Goal: Check status: Check status

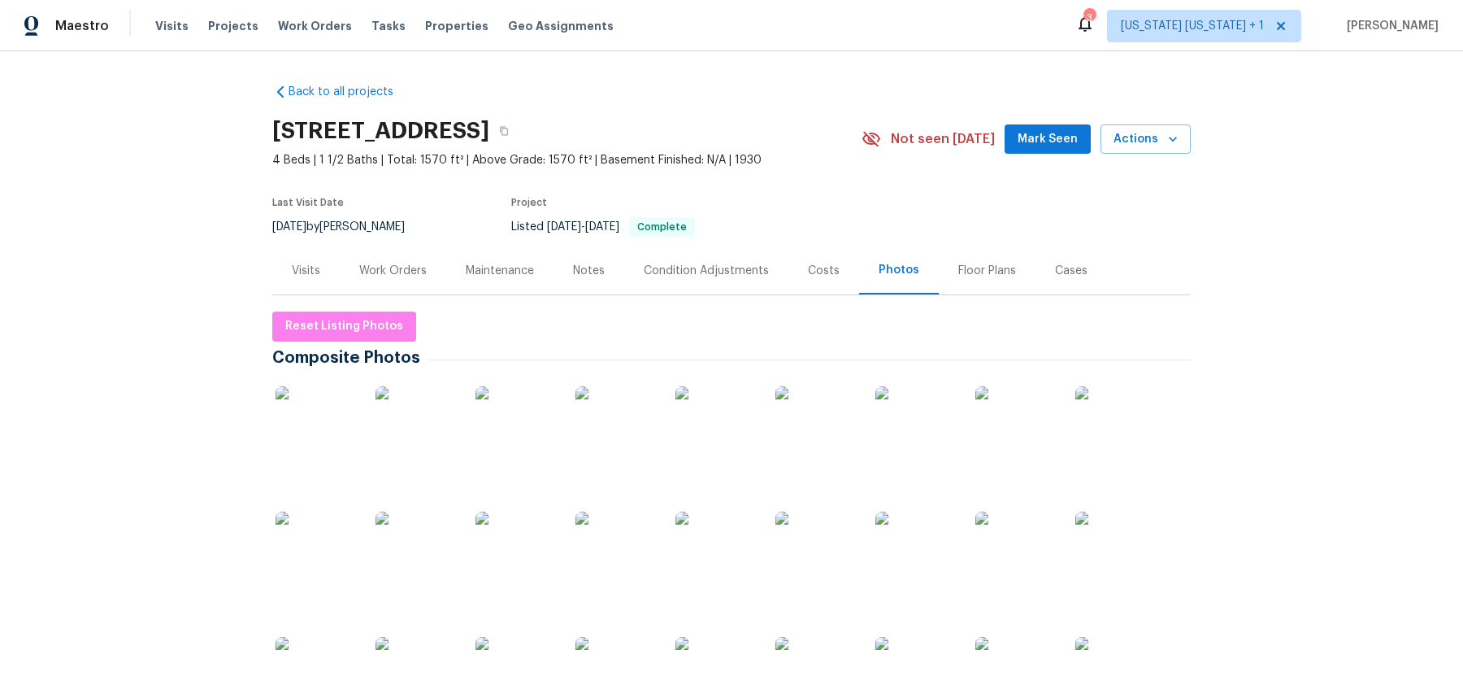
click at [581, 273] on div "Notes" at bounding box center [589, 271] width 32 height 16
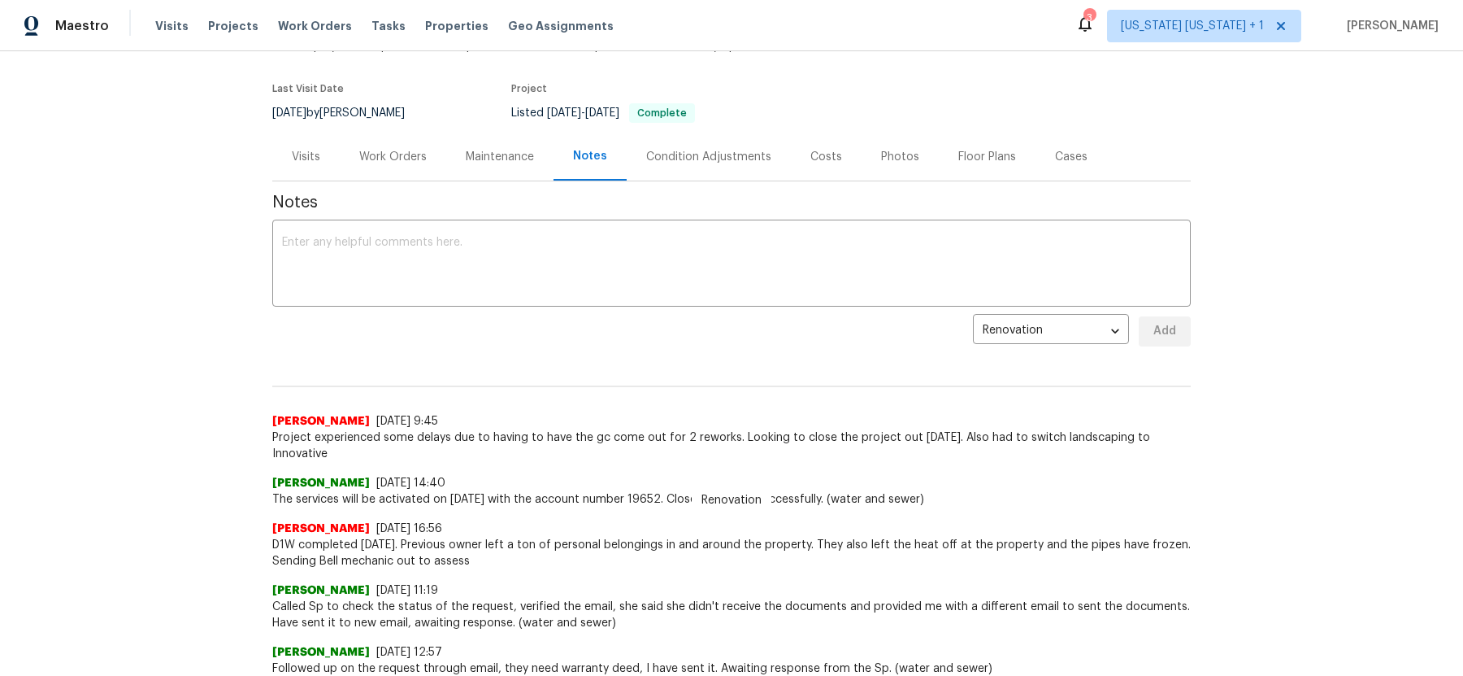
scroll to position [99, 0]
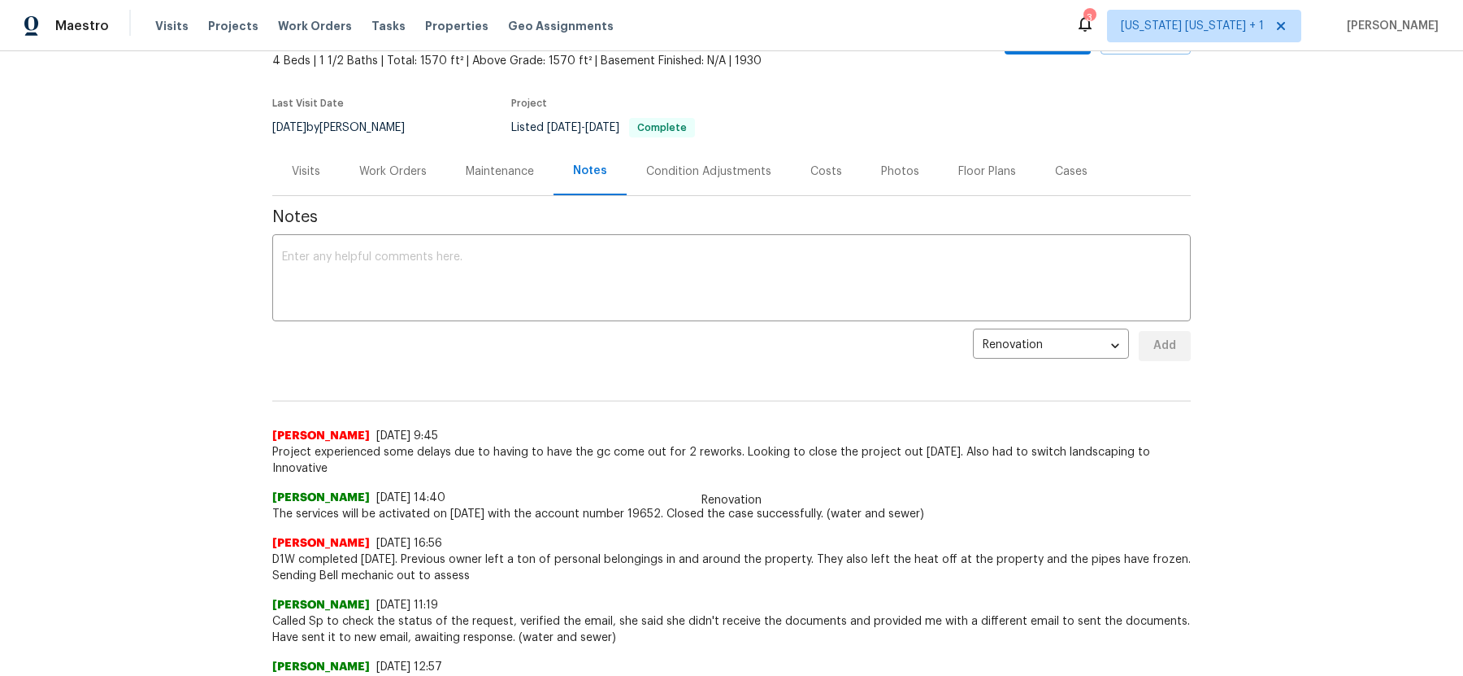
click at [386, 166] on div "Work Orders" at bounding box center [392, 171] width 67 height 16
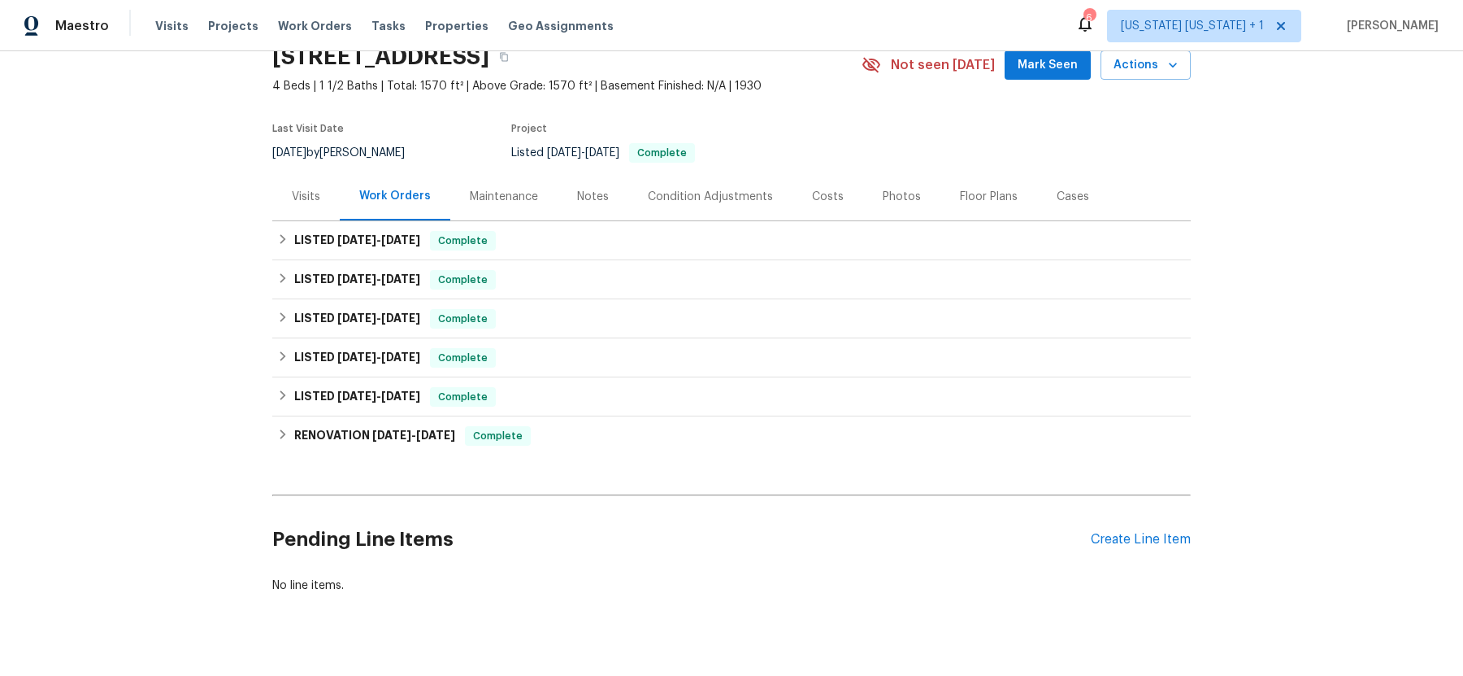
scroll to position [75, 0]
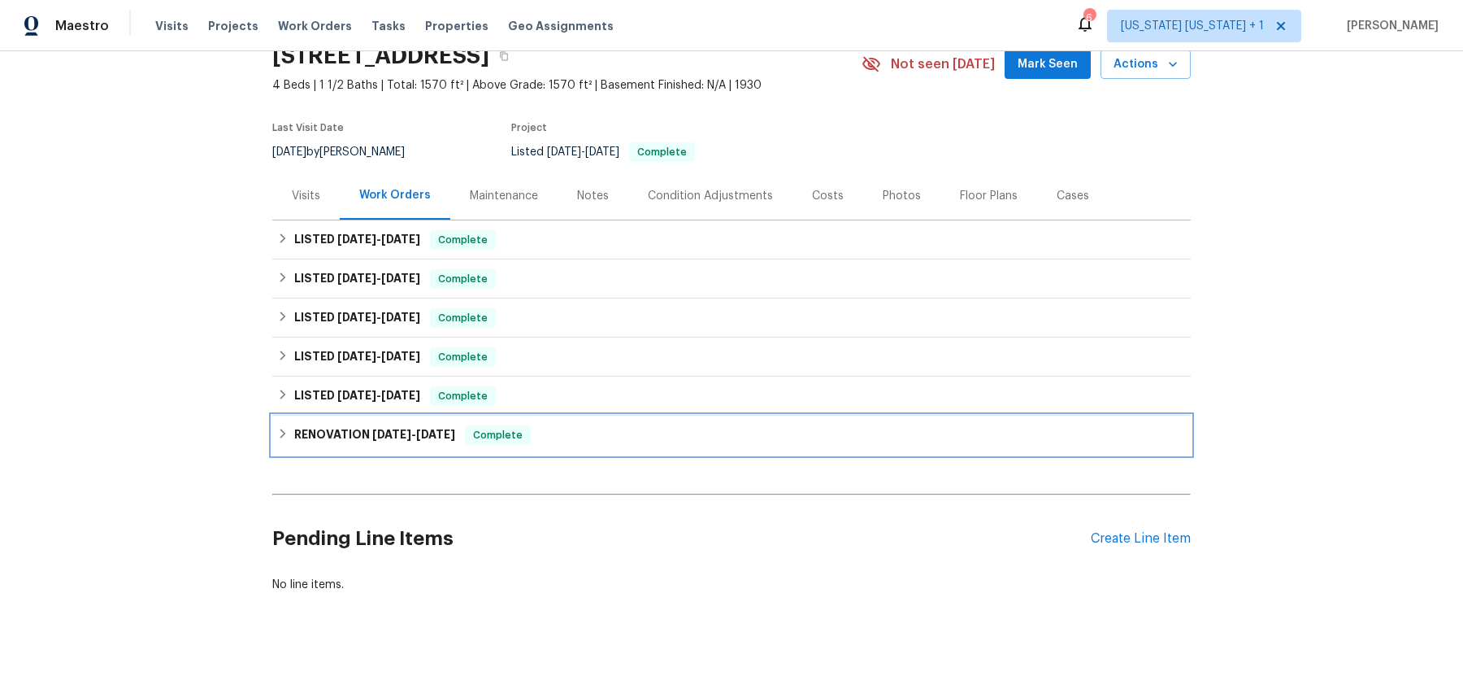
click at [288, 430] on icon at bounding box center [282, 433] width 11 height 11
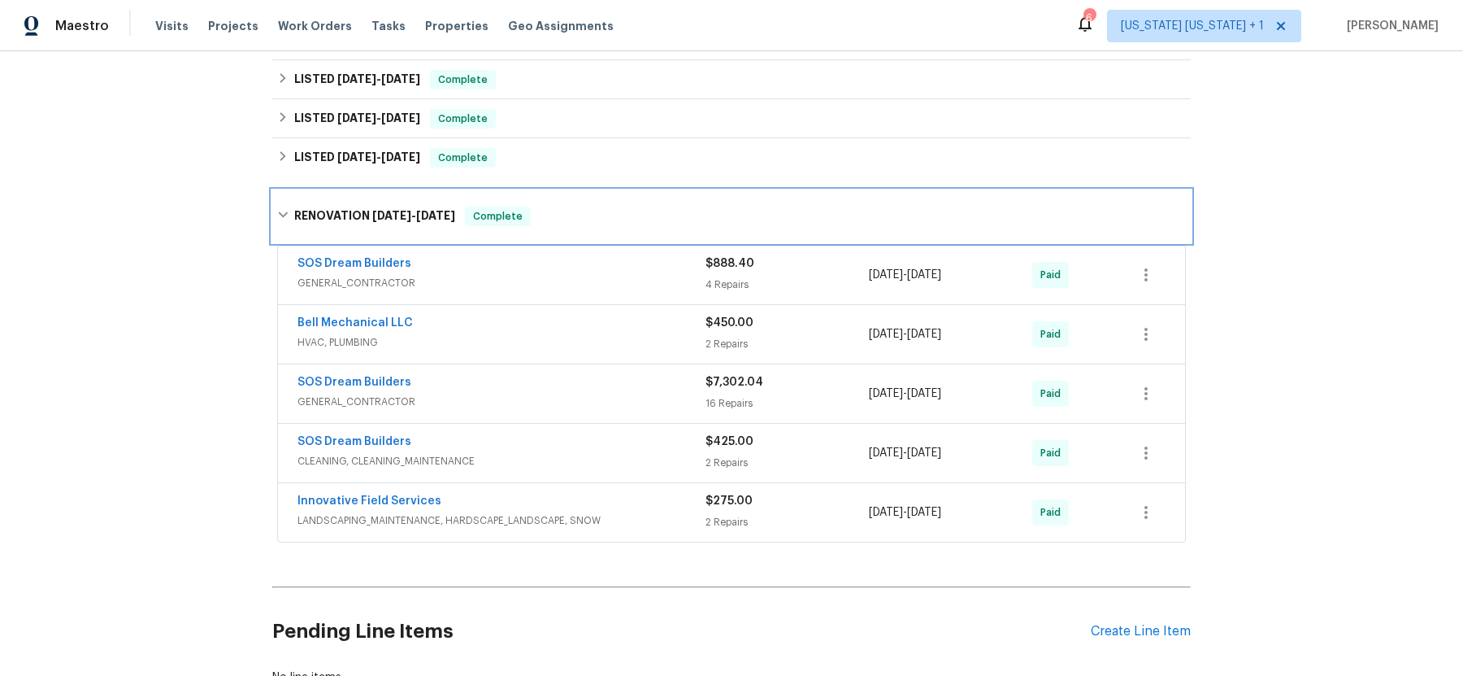
scroll to position [310, 0]
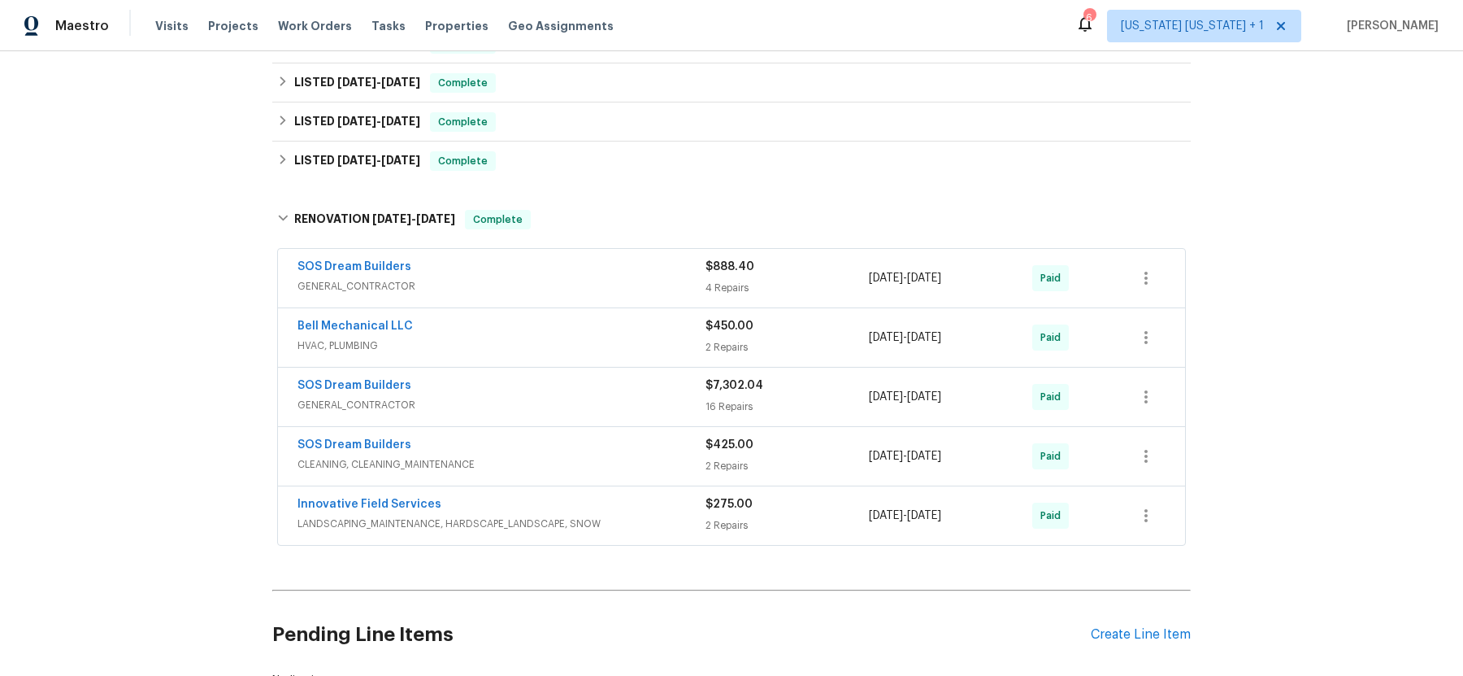
click at [605, 340] on span "HVAC, PLUMBING" at bounding box center [502, 345] width 408 height 16
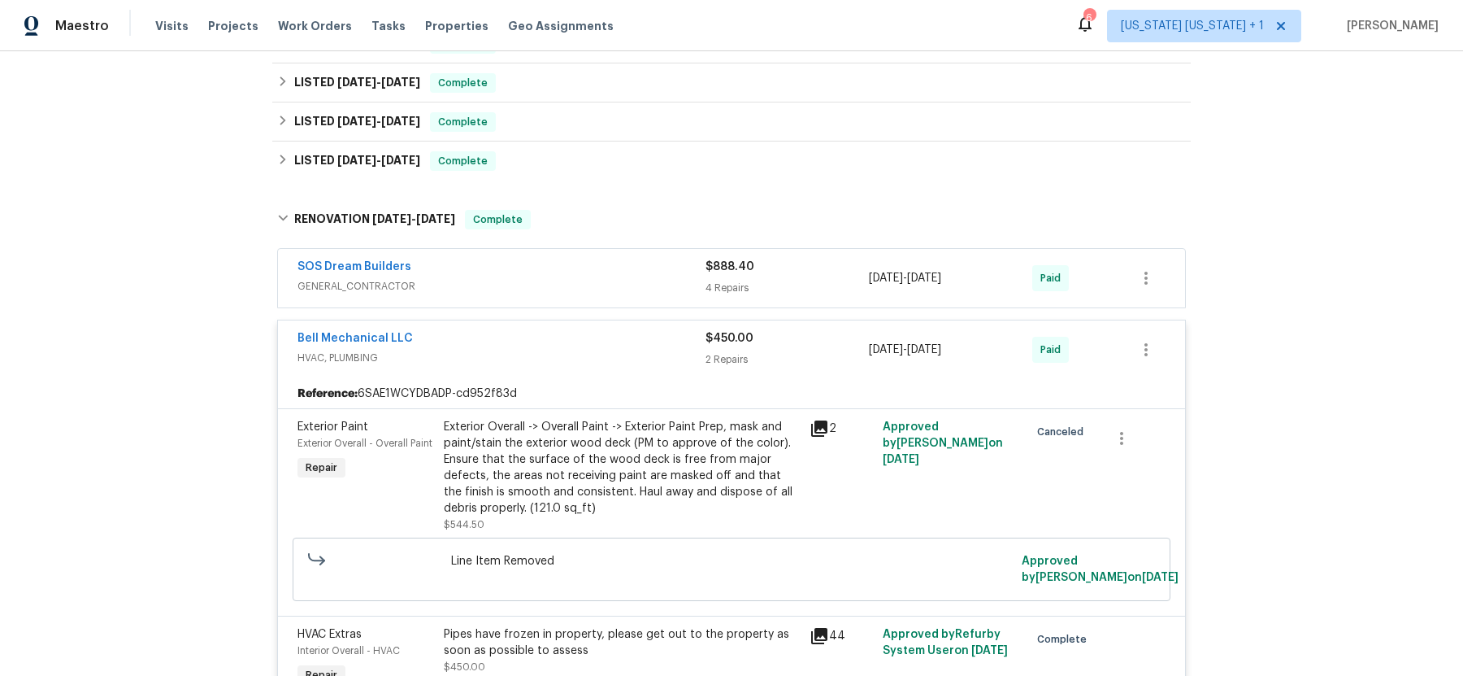
click at [605, 340] on div "Bell Mechanical LLC" at bounding box center [502, 340] width 408 height 20
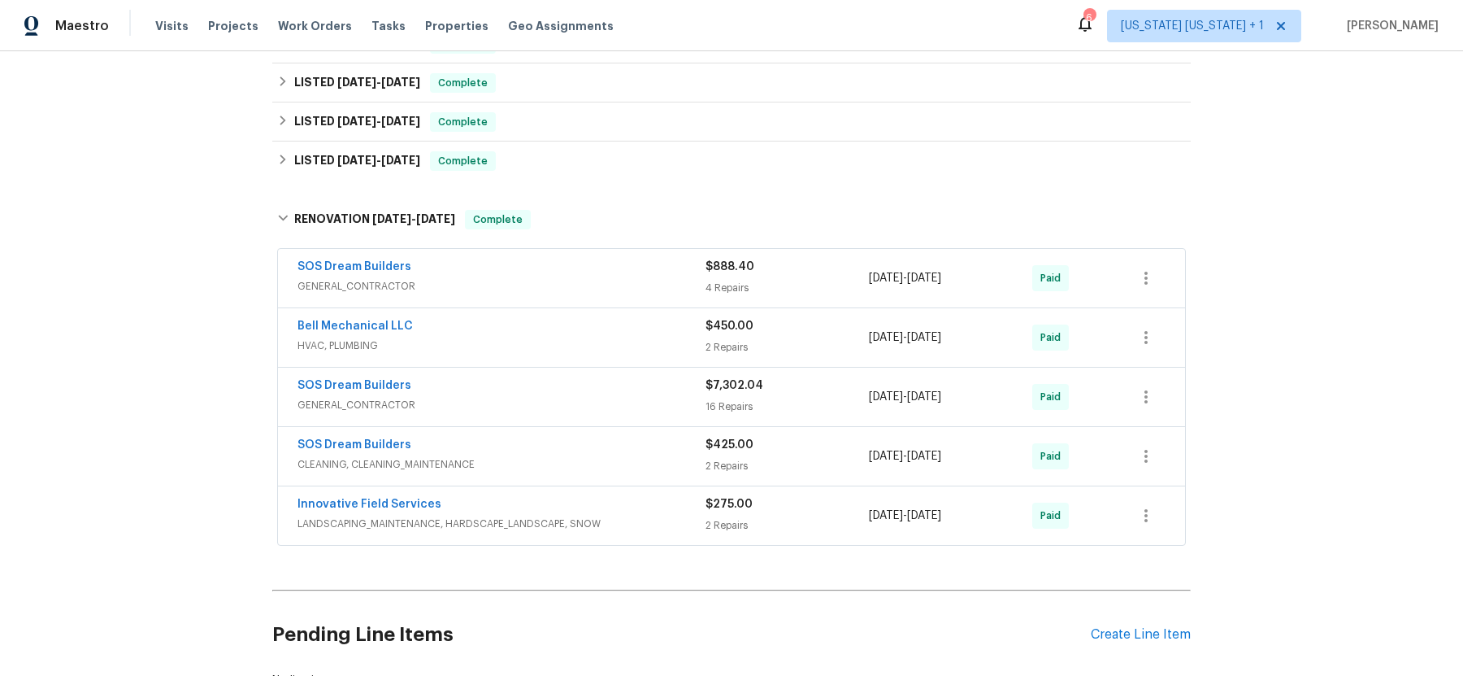
scroll to position [185, 0]
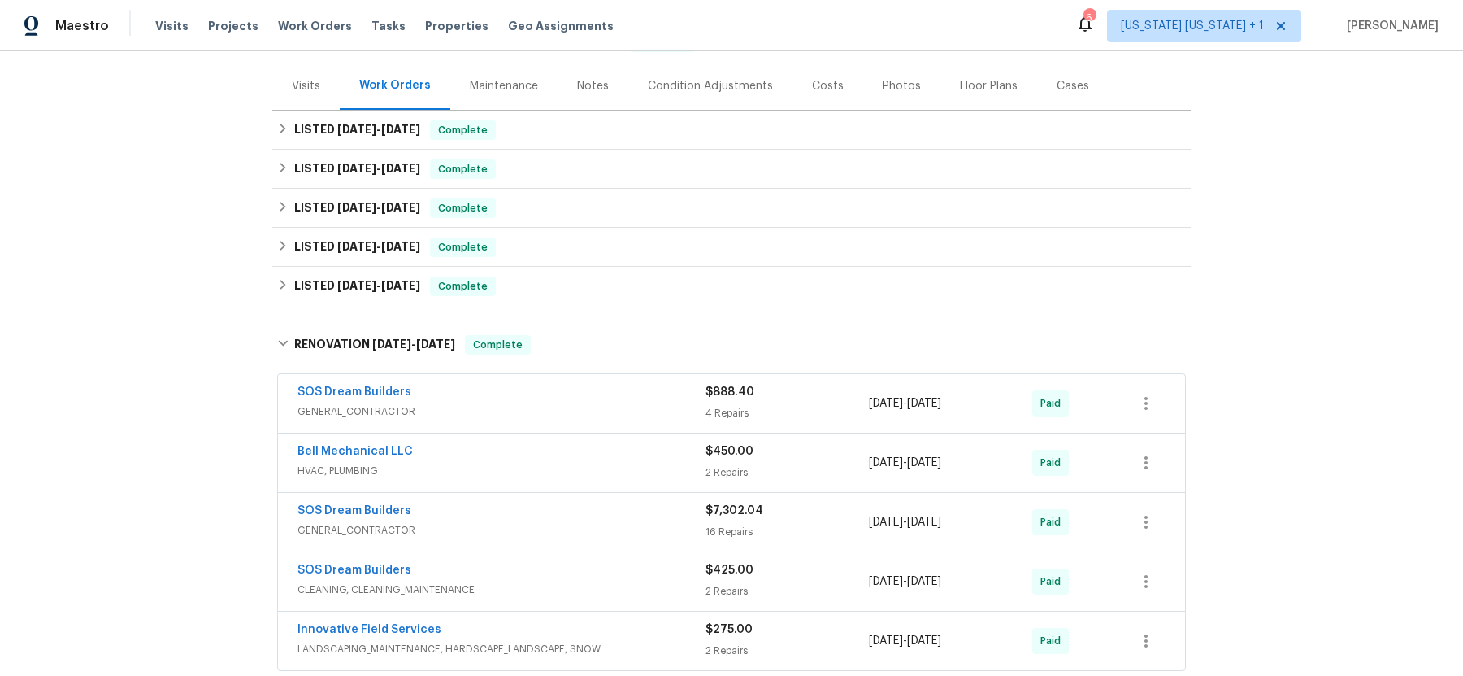
click at [519, 88] on div "Maintenance" at bounding box center [504, 86] width 68 height 16
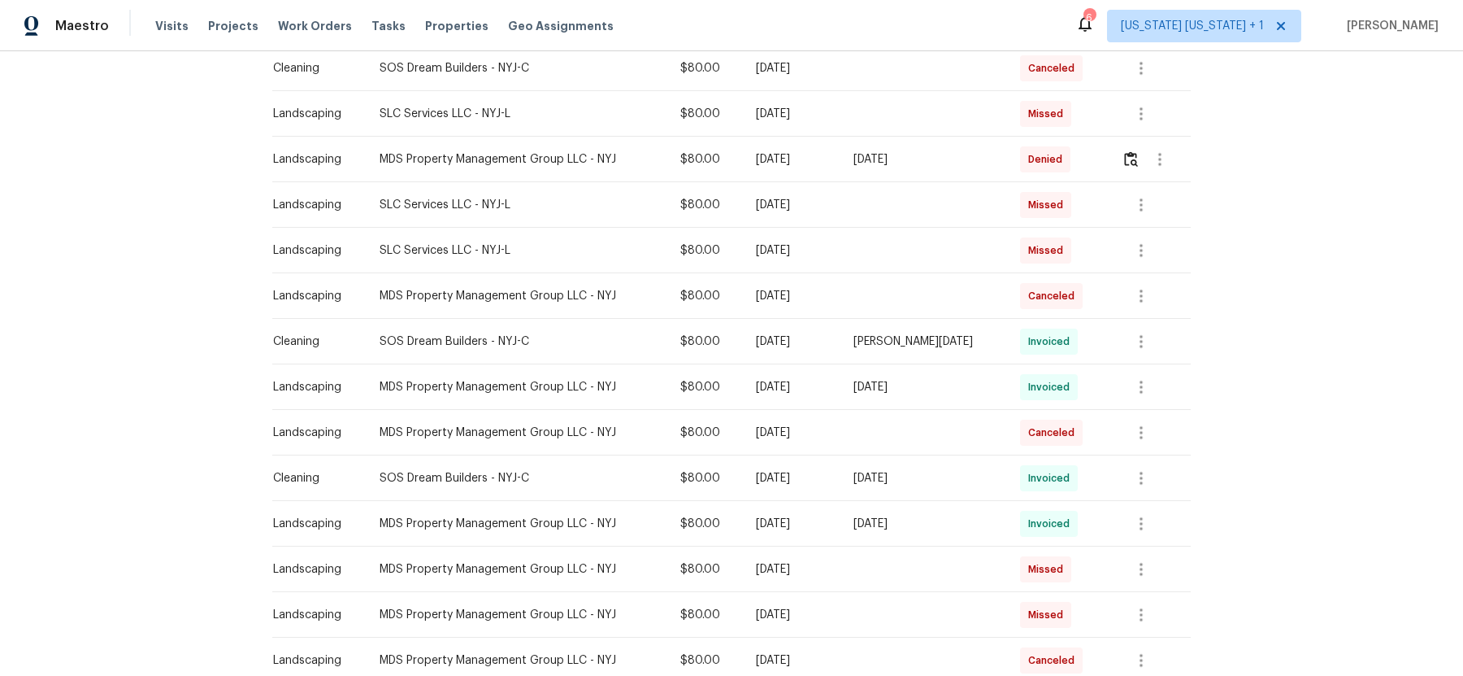
scroll to position [943, 0]
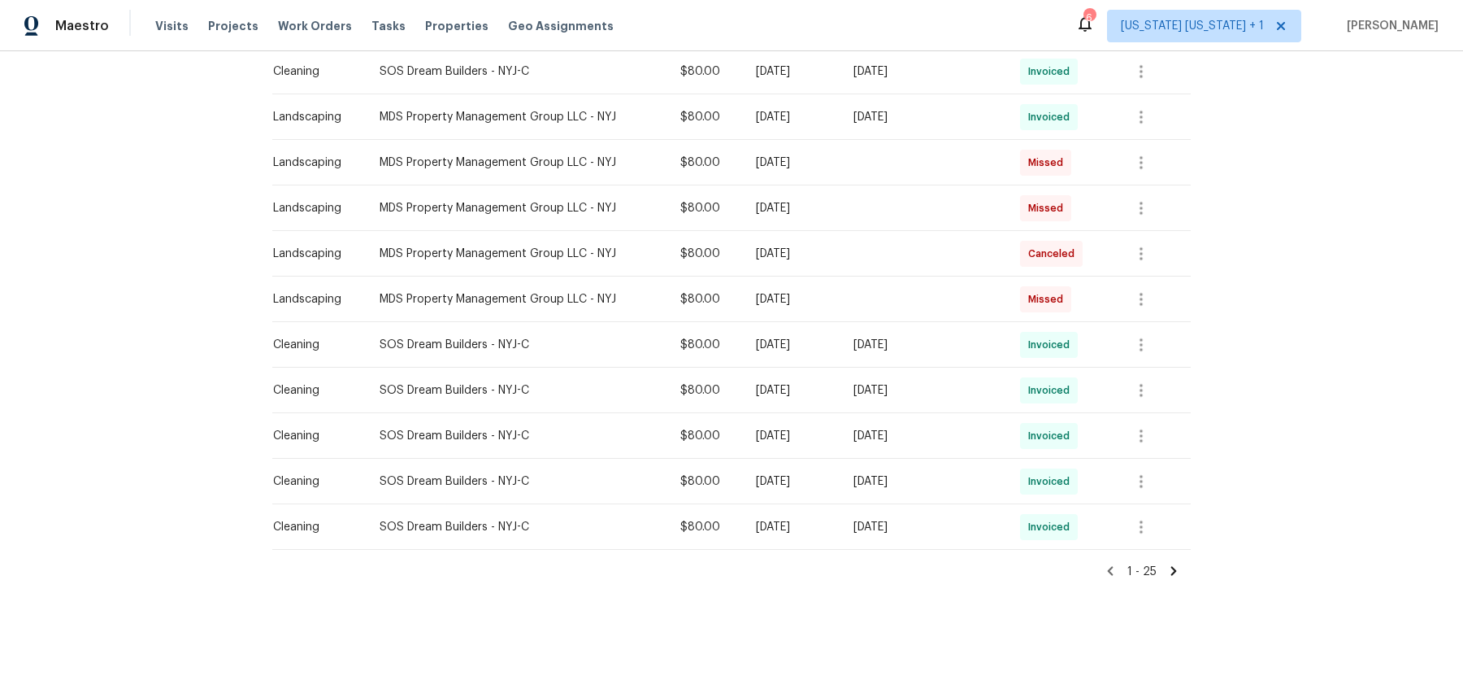
click at [1173, 571] on icon at bounding box center [1174, 570] width 6 height 9
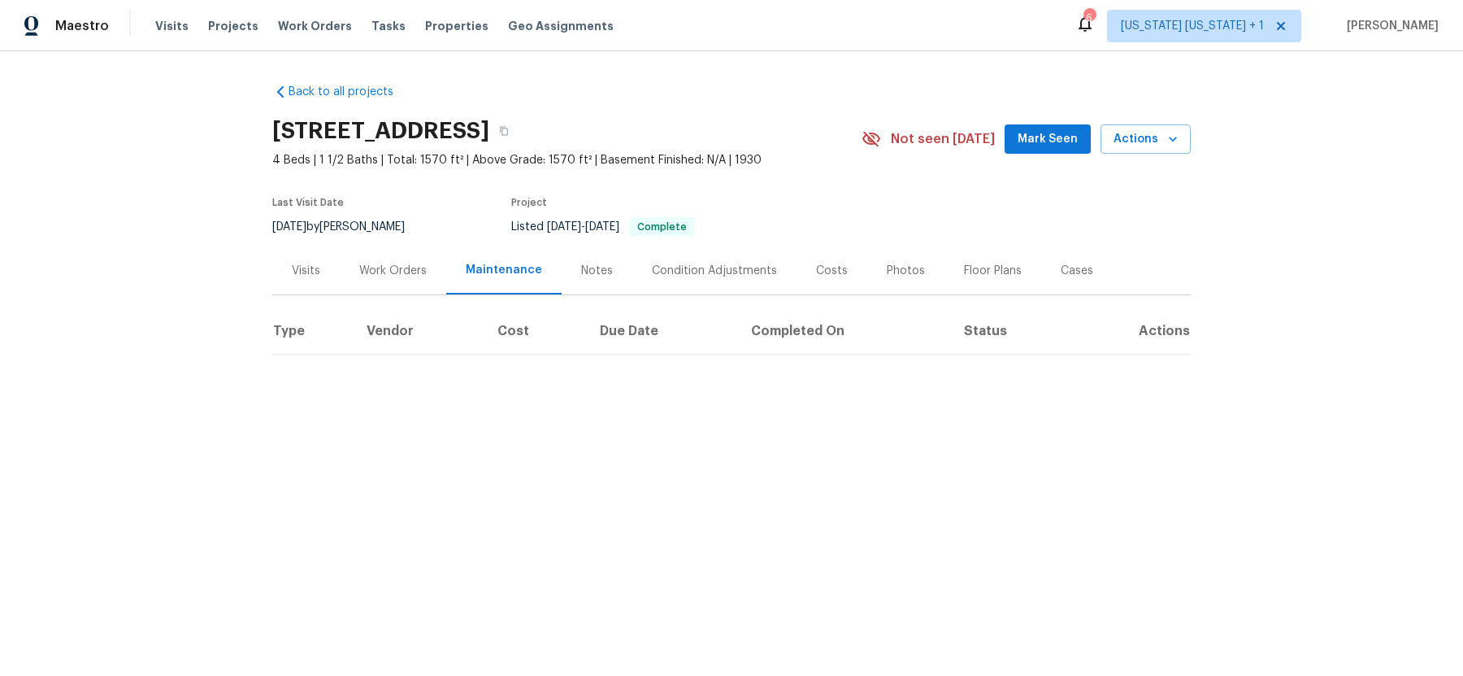
scroll to position [0, 0]
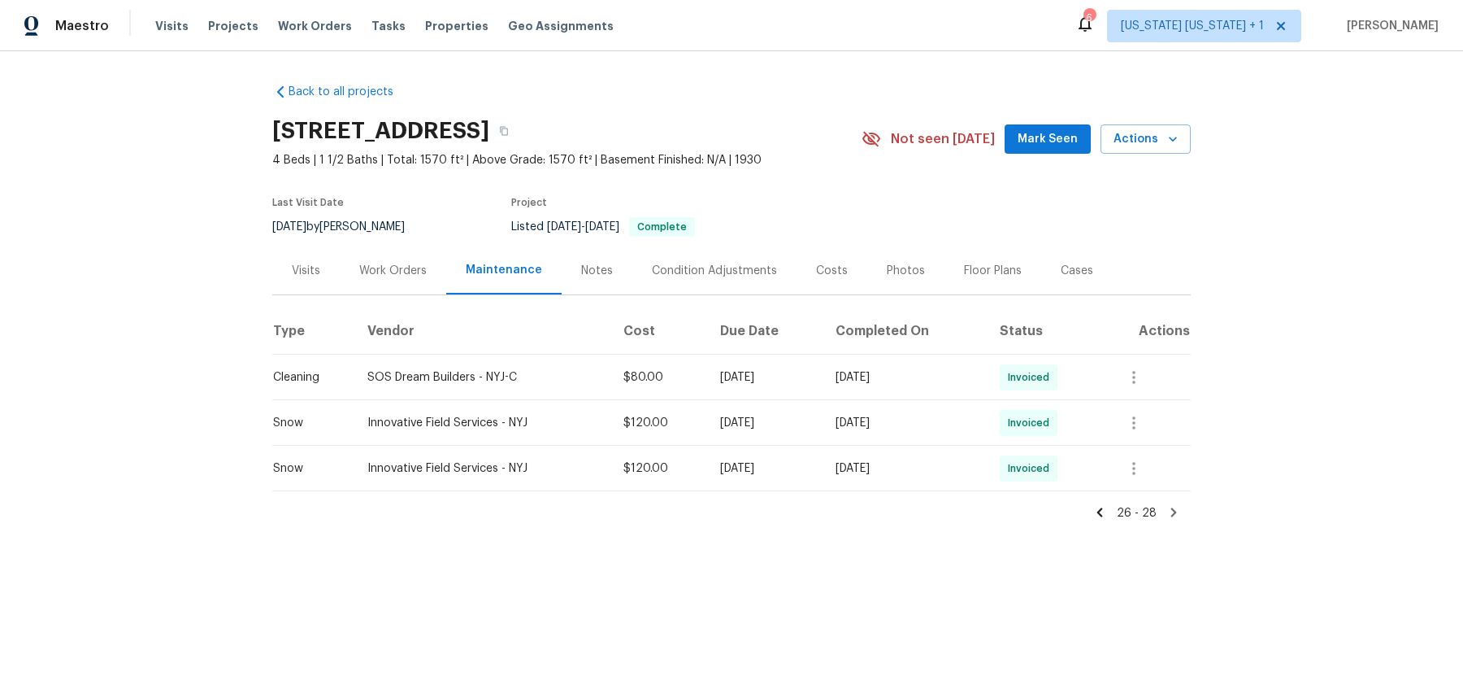
click at [974, 380] on div "Thu, Mar 20 2025" at bounding box center [905, 377] width 138 height 16
click at [1144, 380] on icon "button" at bounding box center [1134, 377] width 20 height 20
click at [1137, 403] on li "View details" at bounding box center [1180, 403] width 114 height 27
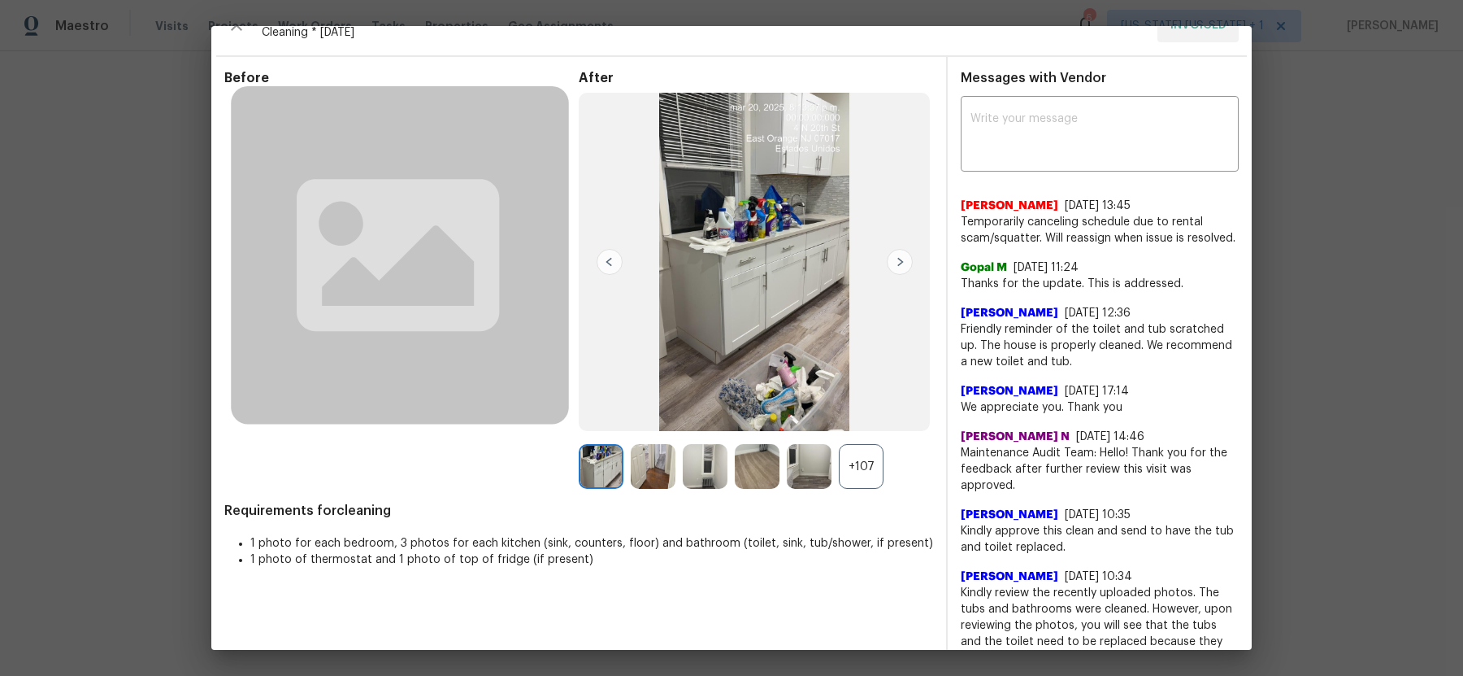
scroll to position [24, 0]
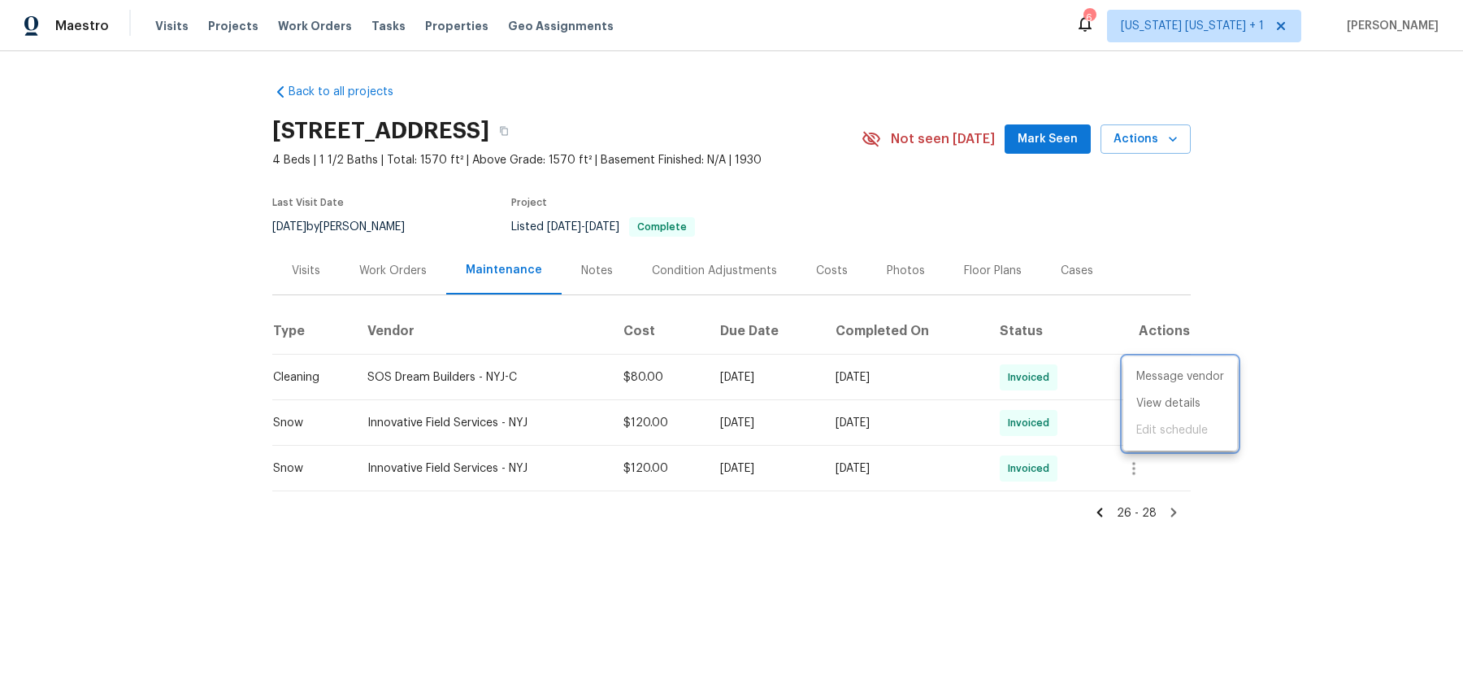
click at [840, 547] on div at bounding box center [731, 338] width 1463 height 676
click at [313, 270] on div "Visits" at bounding box center [306, 271] width 28 height 16
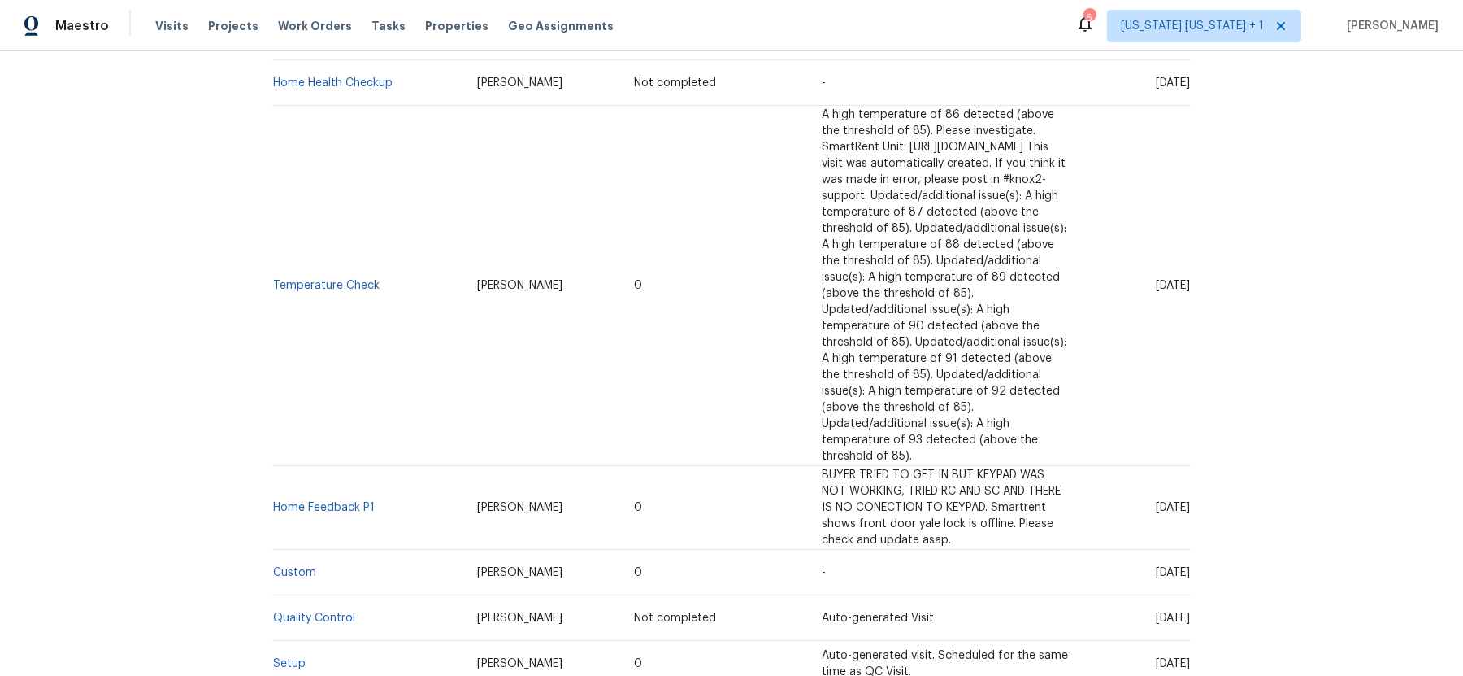
scroll to position [335, 0]
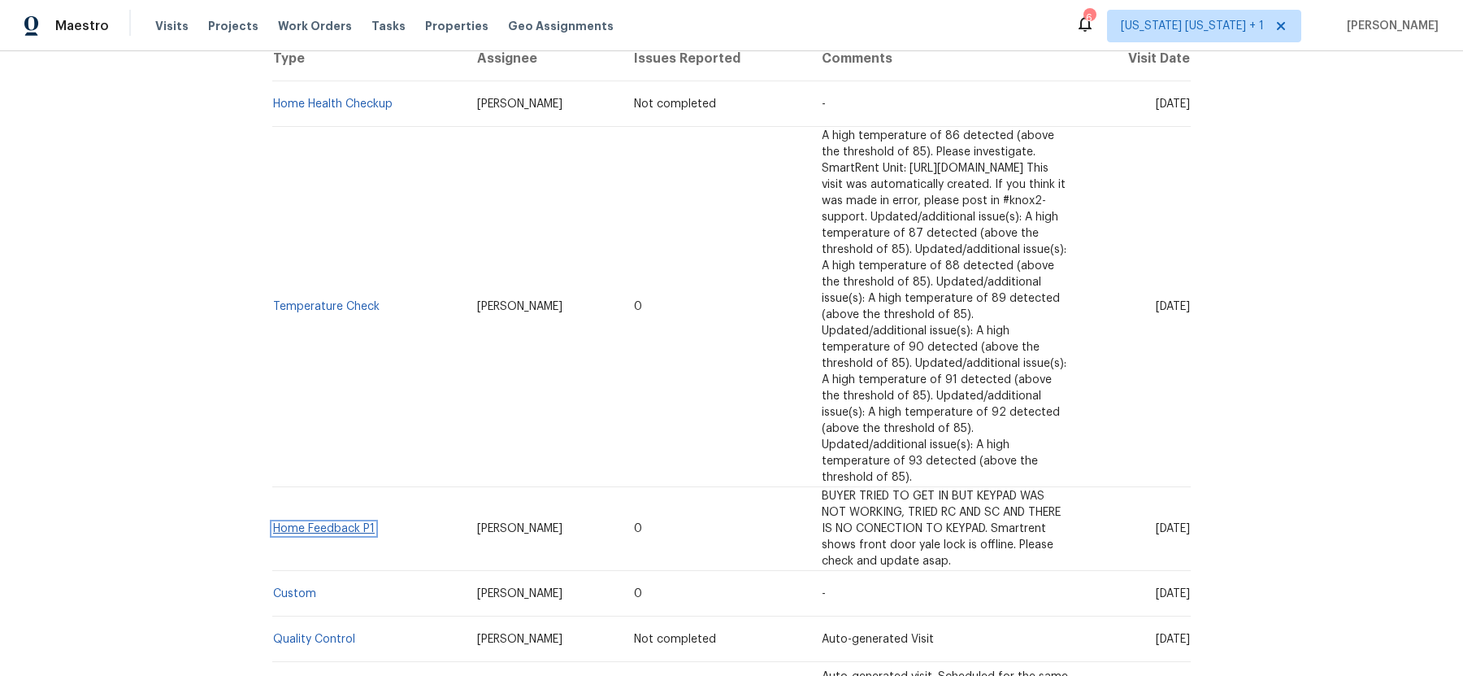
click at [338, 523] on link "Home Feedback P1" at bounding box center [324, 528] width 102 height 11
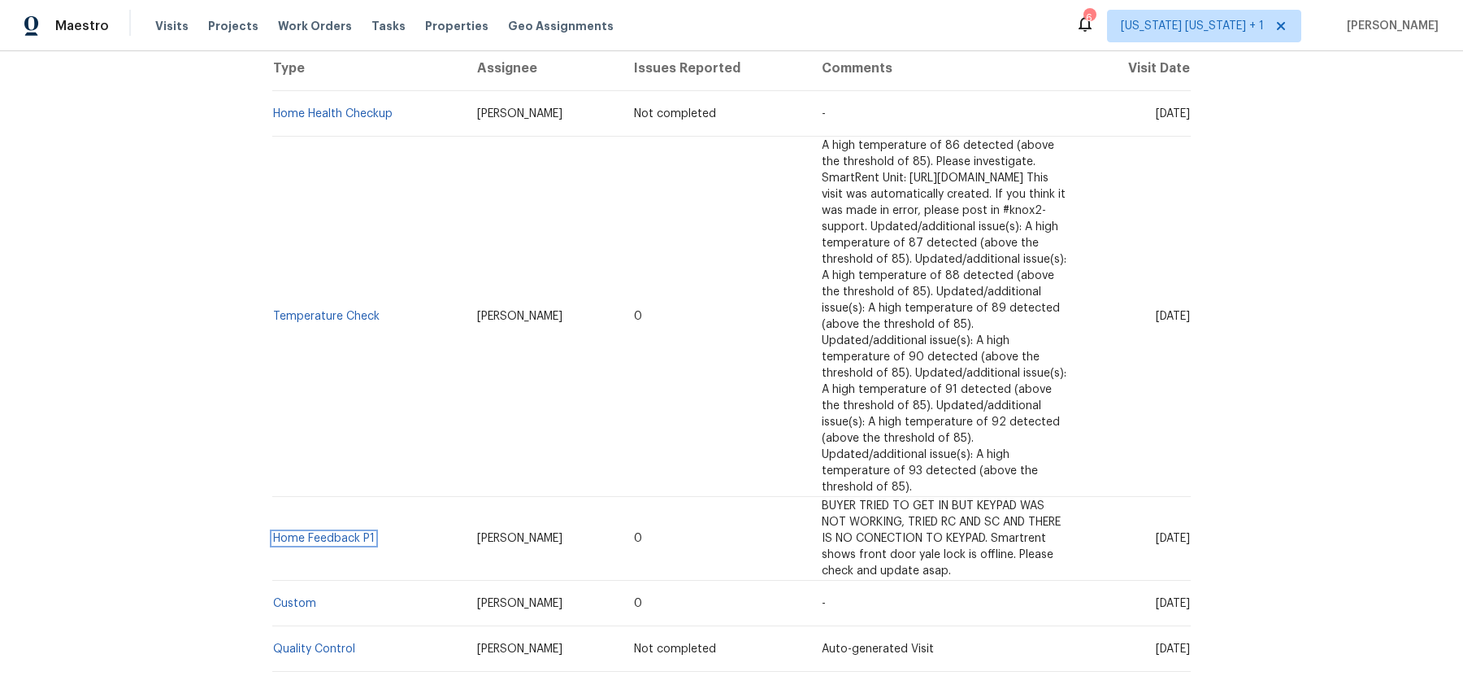
scroll to position [350, 0]
